Goal: Contribute content

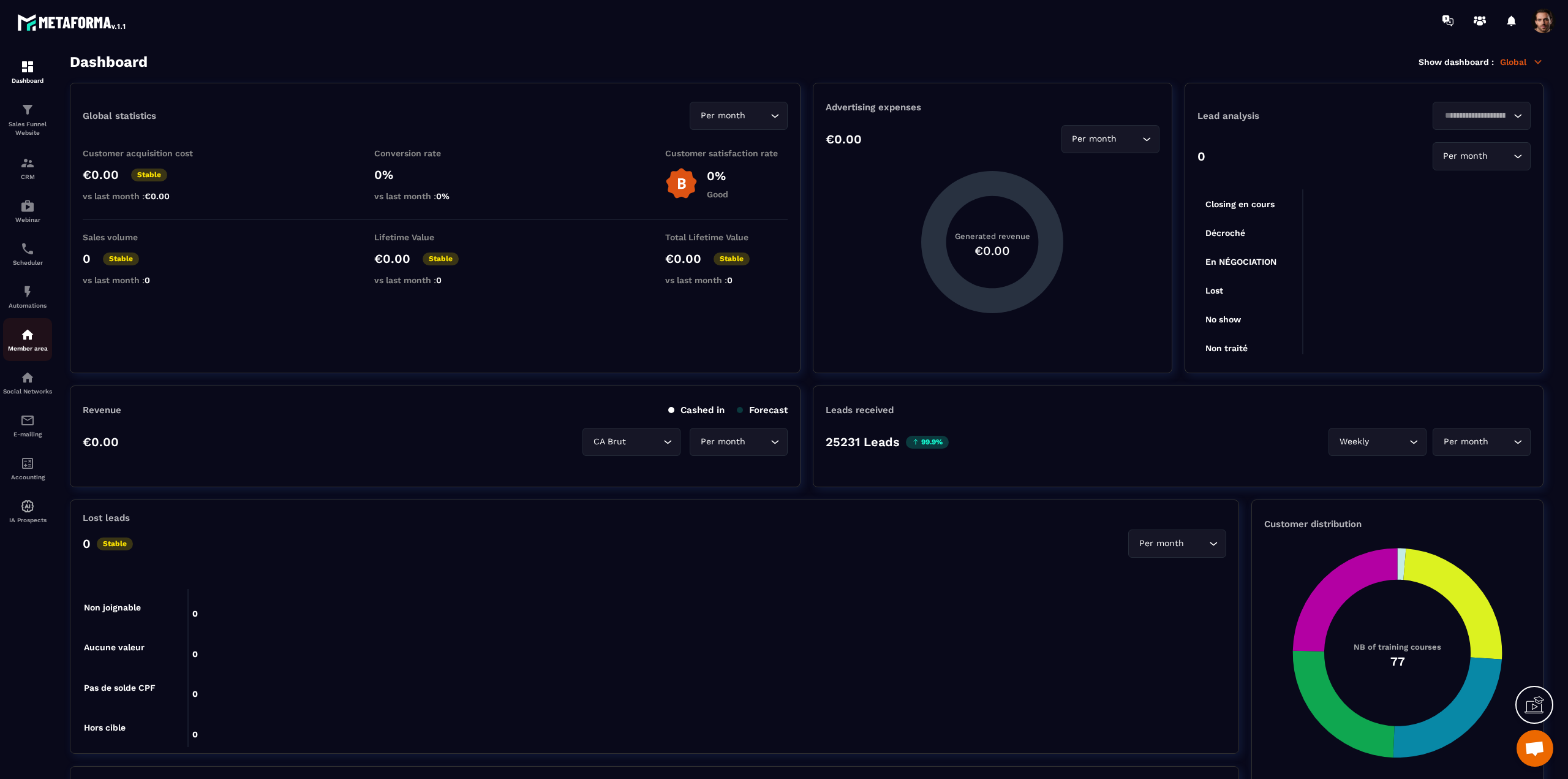
click at [33, 356] on link "Member area" at bounding box center [27, 339] width 49 height 43
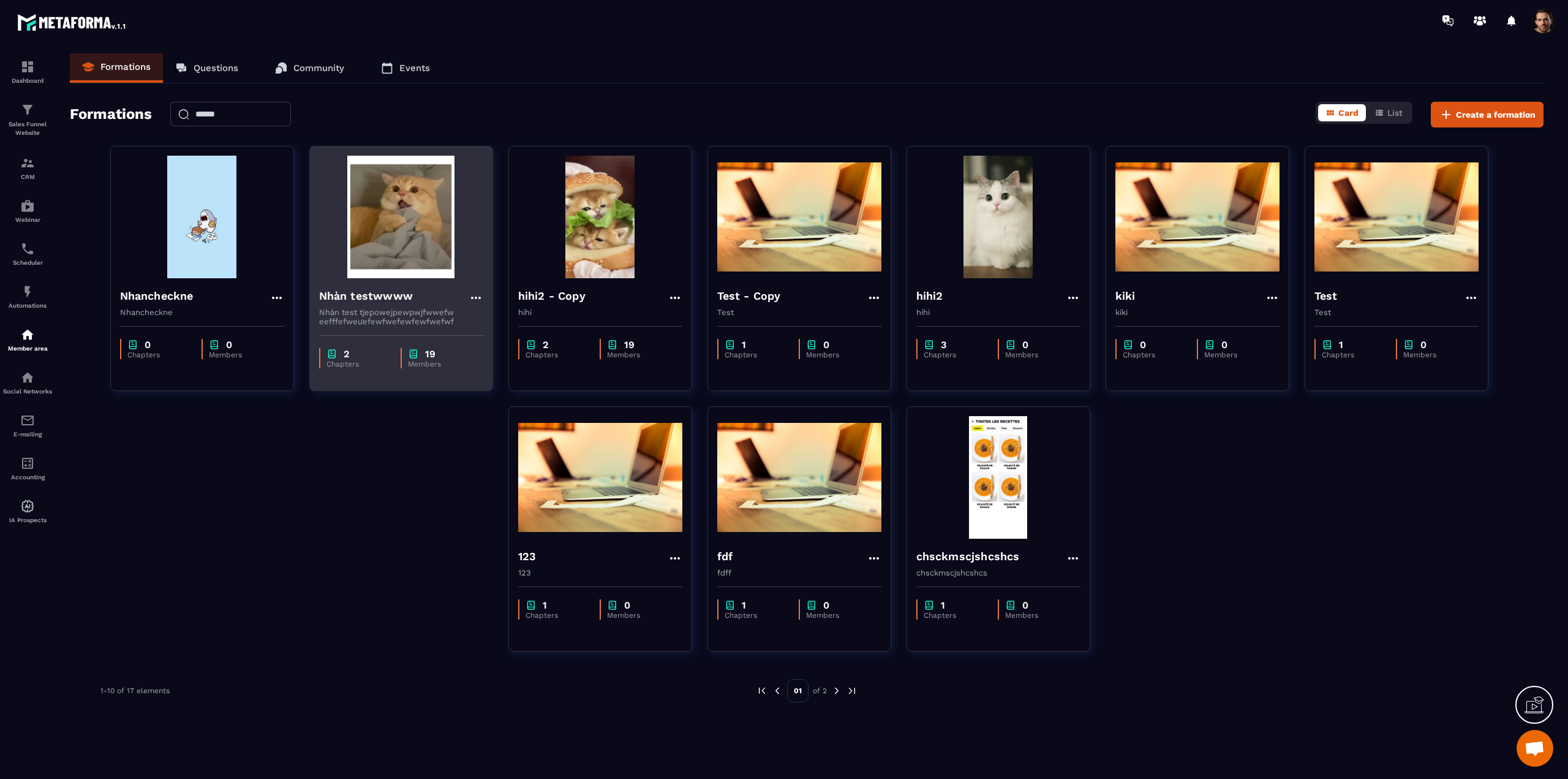
click at [400, 230] on img at bounding box center [401, 217] width 165 height 122
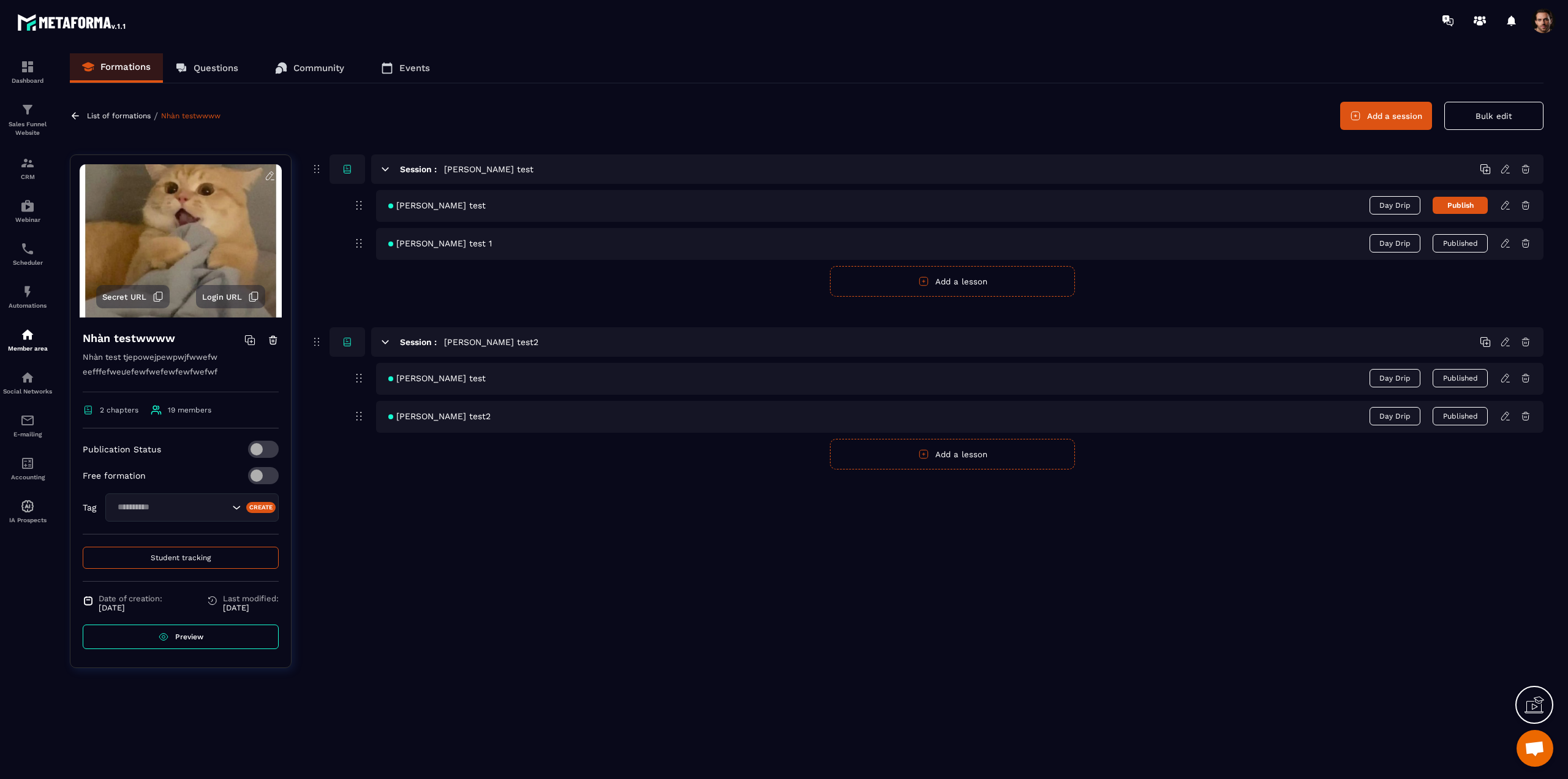
click at [1462, 209] on button "Publish" at bounding box center [1460, 204] width 55 height 17
click at [1506, 207] on icon at bounding box center [1506, 205] width 11 height 11
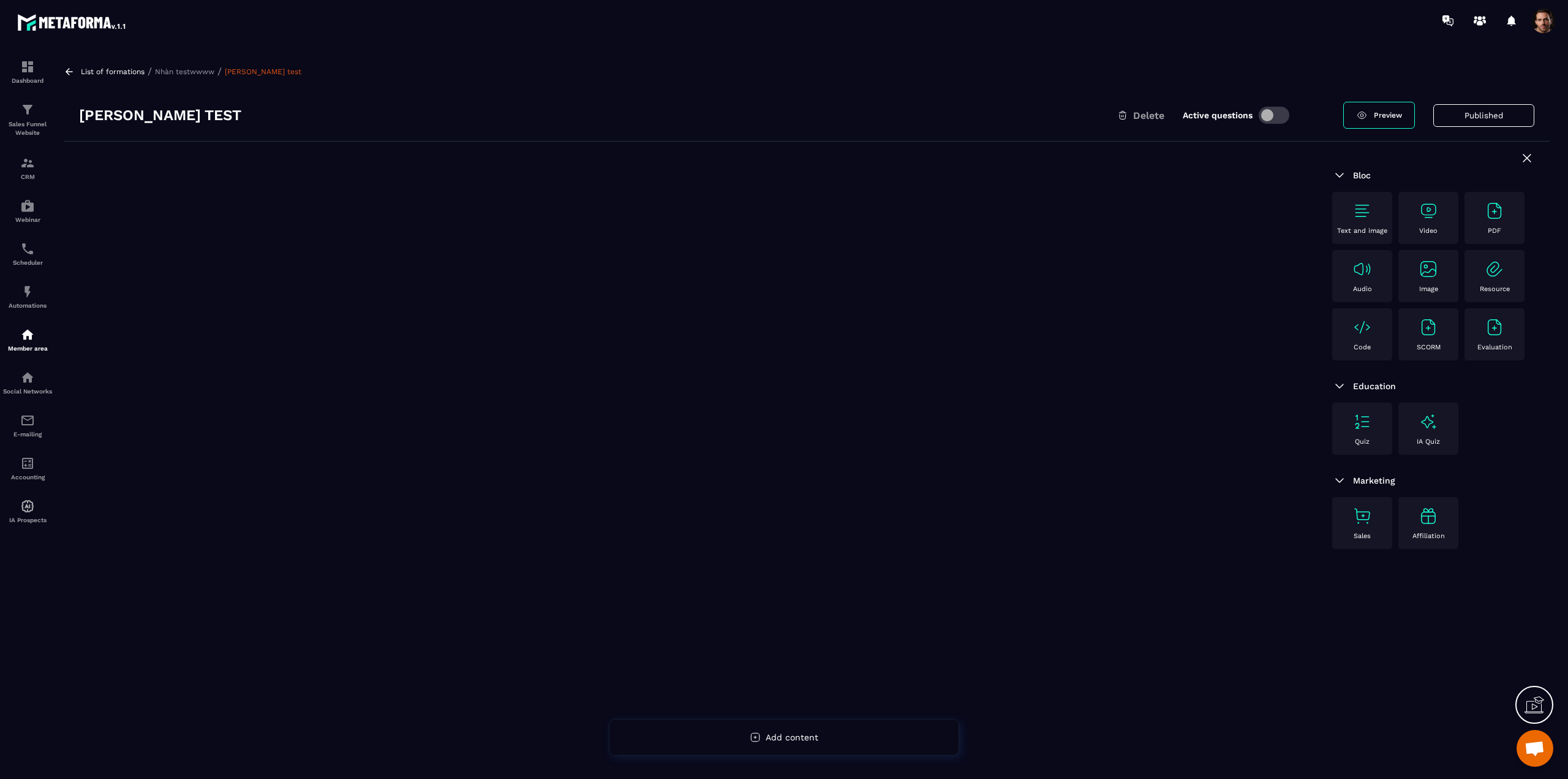
click at [1491, 218] on img at bounding box center [1494, 210] width 19 height 19
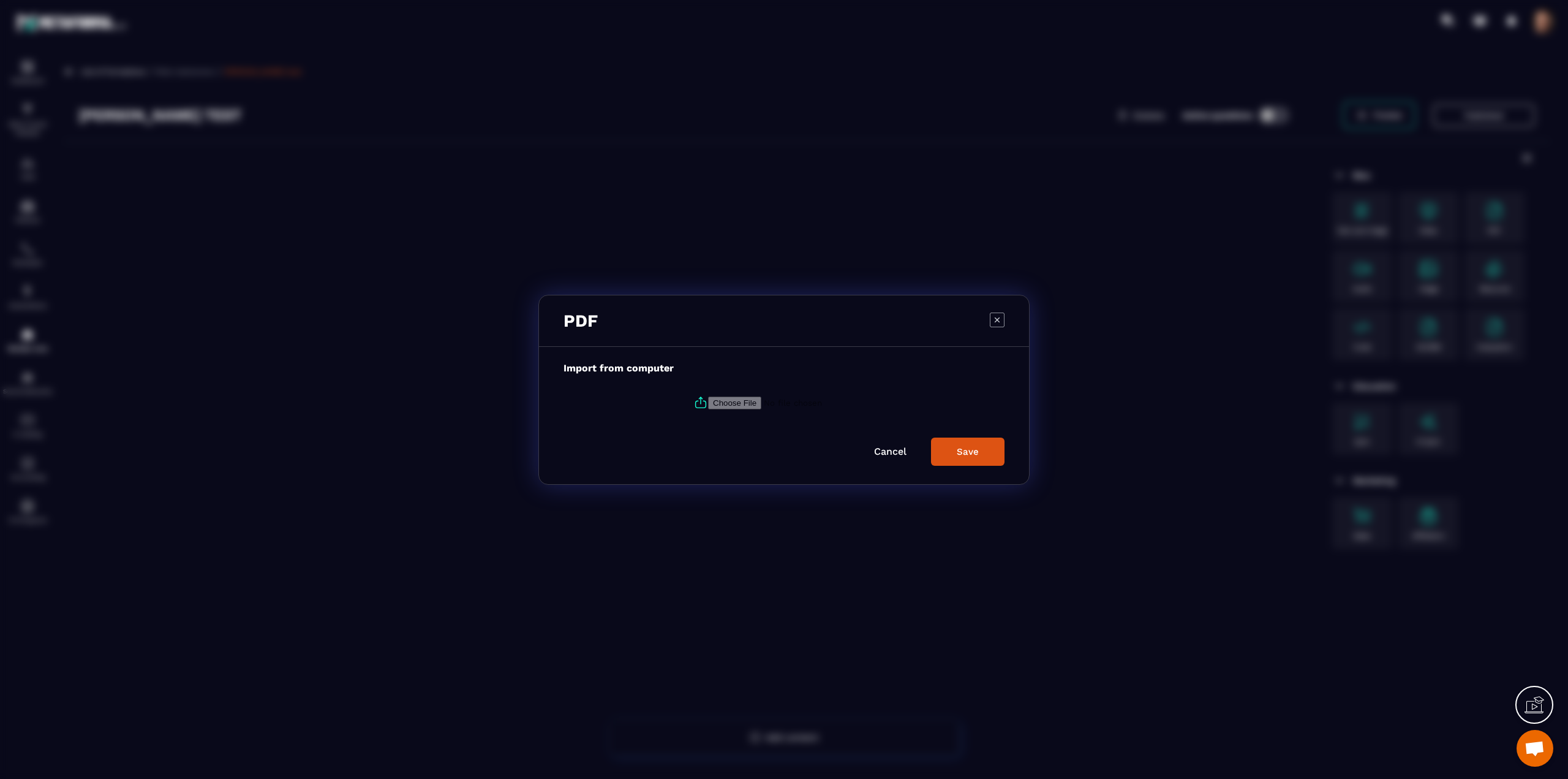
click at [727, 401] on input "Modal window" at bounding box center [791, 402] width 166 height 13
type input "**********"
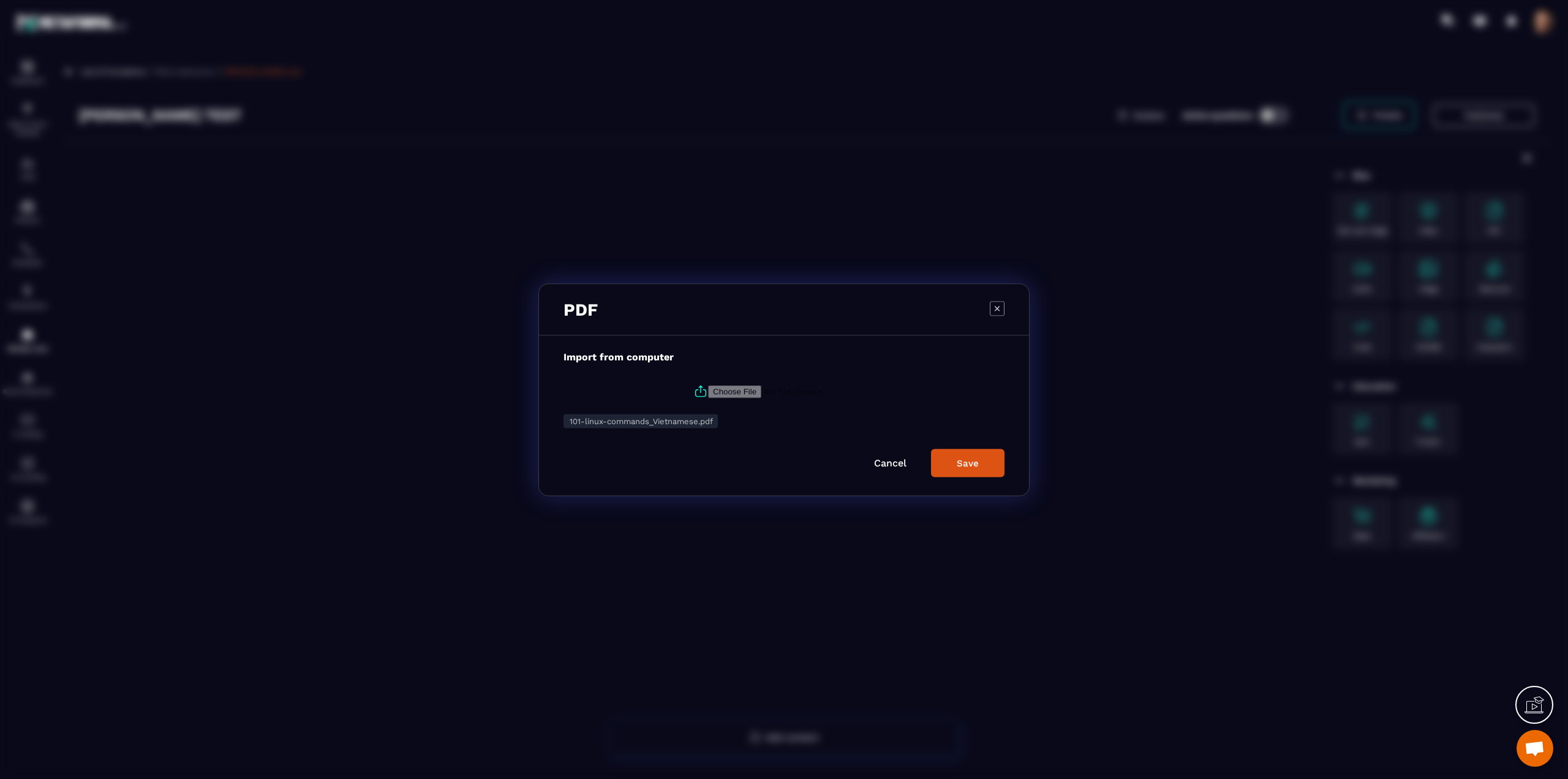
click at [969, 467] on div "Save" at bounding box center [967, 462] width 22 height 11
